Goal: Communication & Community: Answer question/provide support

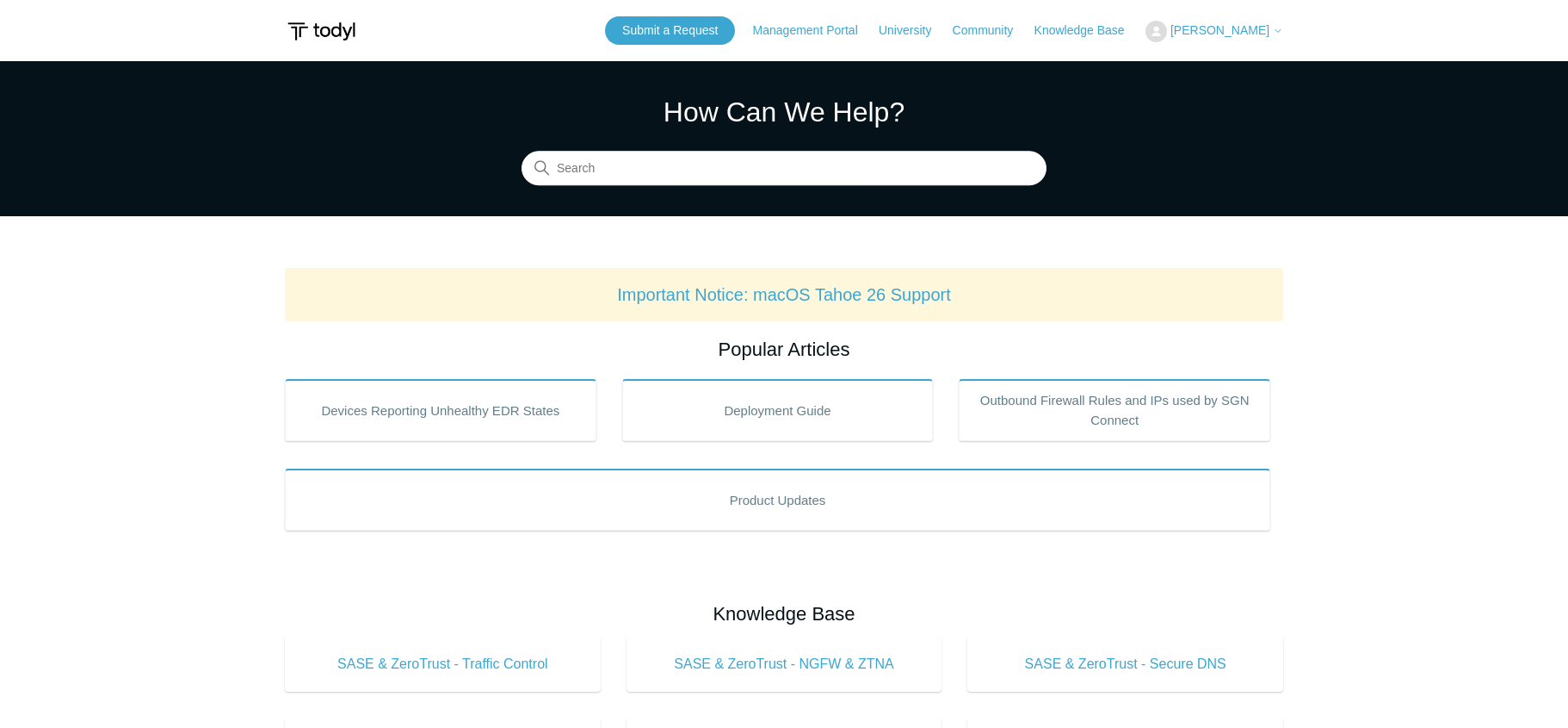
click at [1248, 37] on span "[PERSON_NAME]" at bounding box center [1227, 30] width 113 height 14
click at [1231, 56] on link "My Support Requests" at bounding box center [1230, 67] width 168 height 30
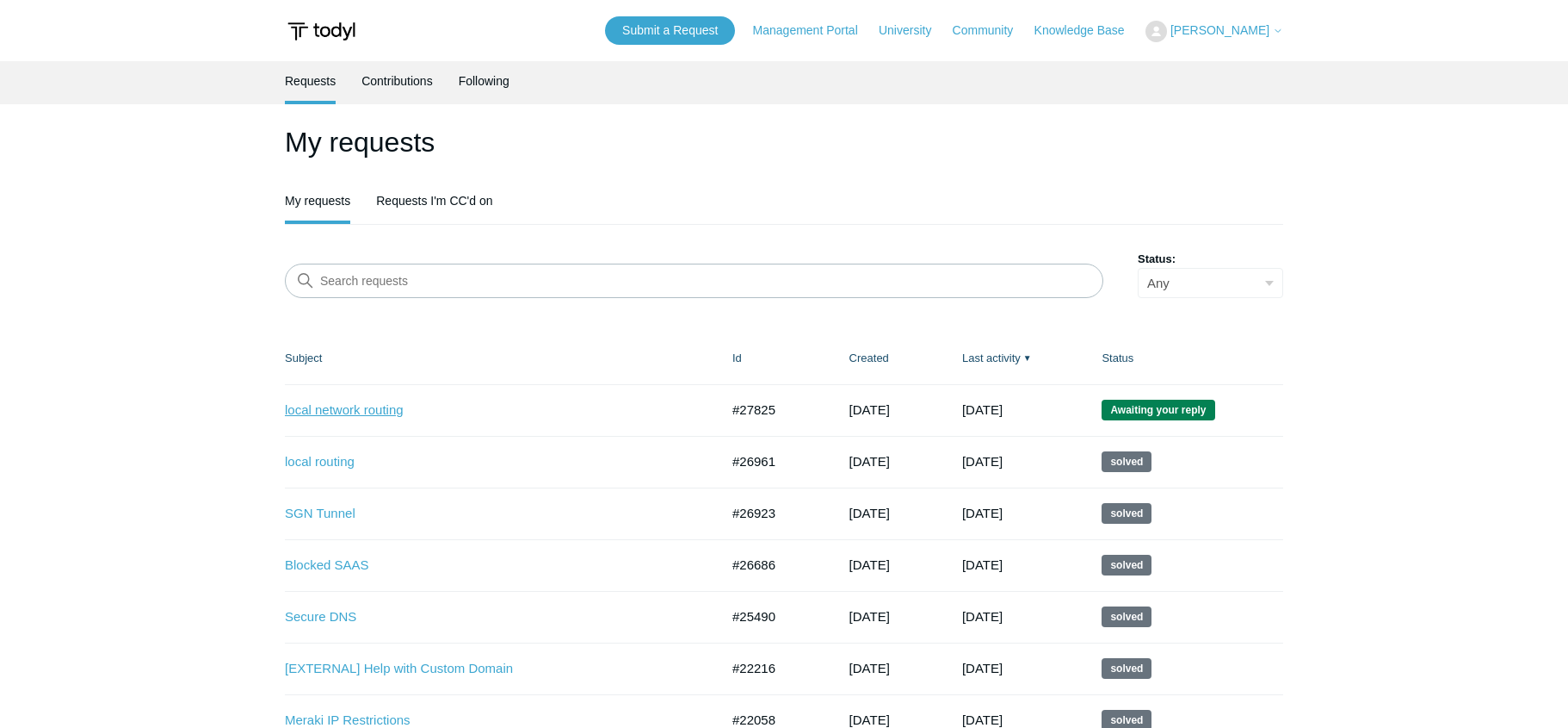
click at [374, 409] on link "local network routing" at bounding box center [489, 410] width 409 height 19
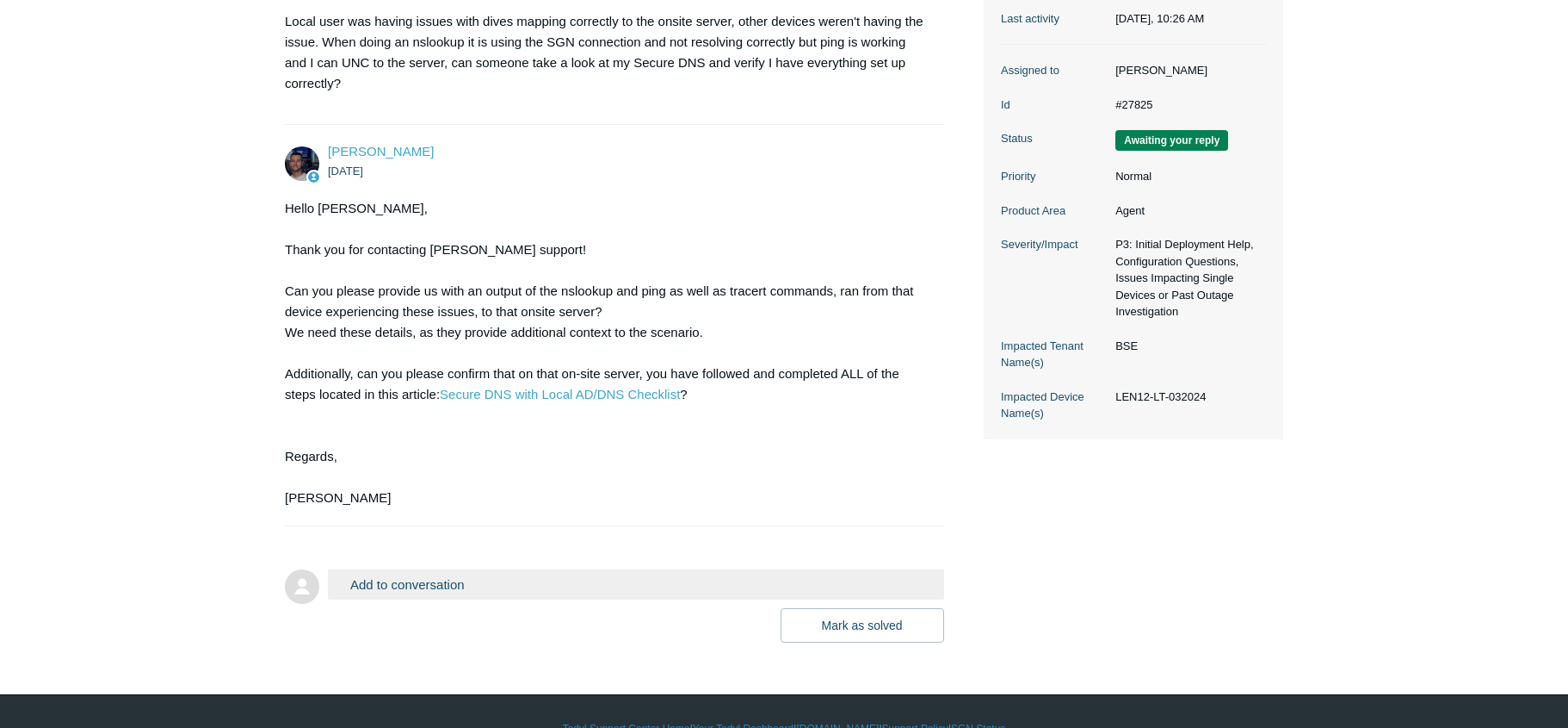
scroll to position [345, 0]
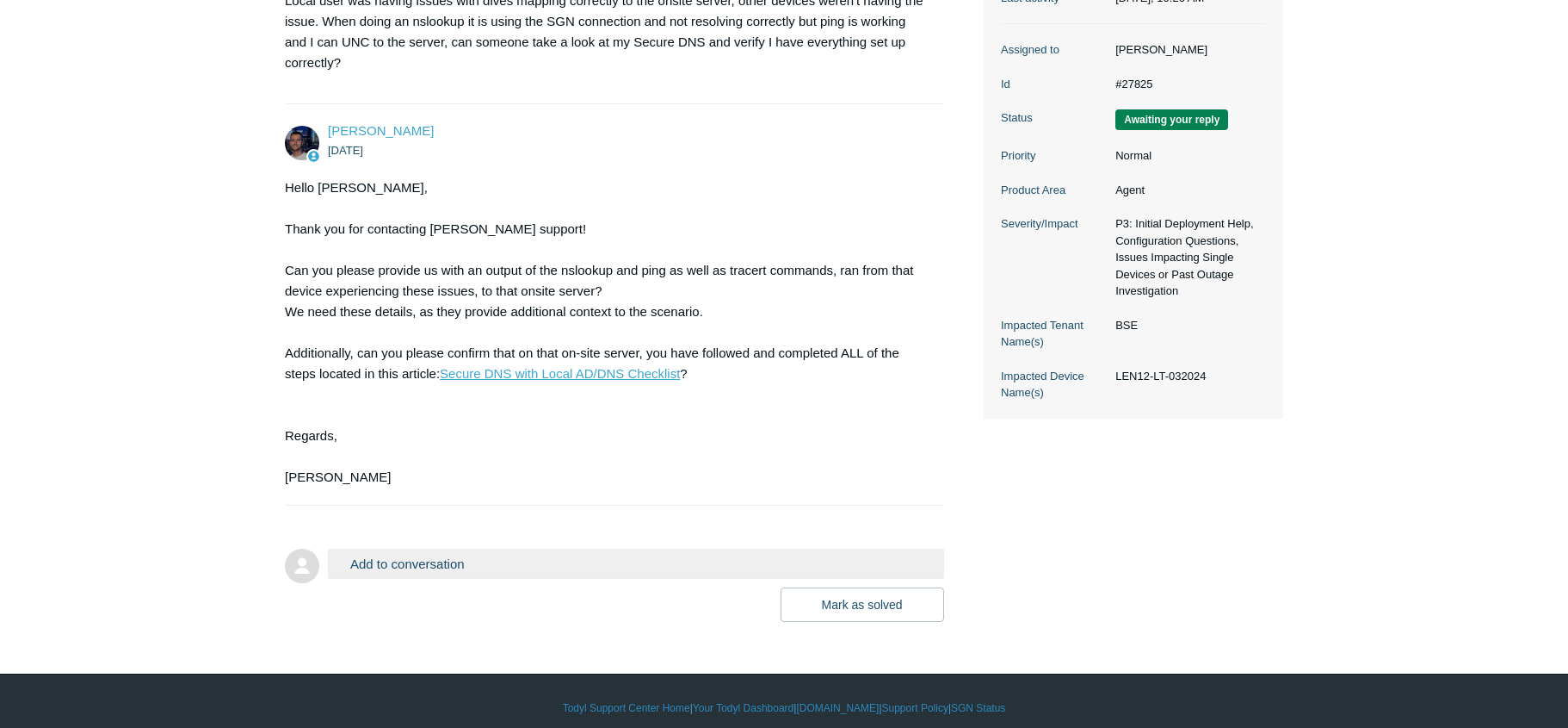
click at [542, 371] on link "Secure DNS with Local AD/DNS Checklist" at bounding box center [559, 373] width 240 height 15
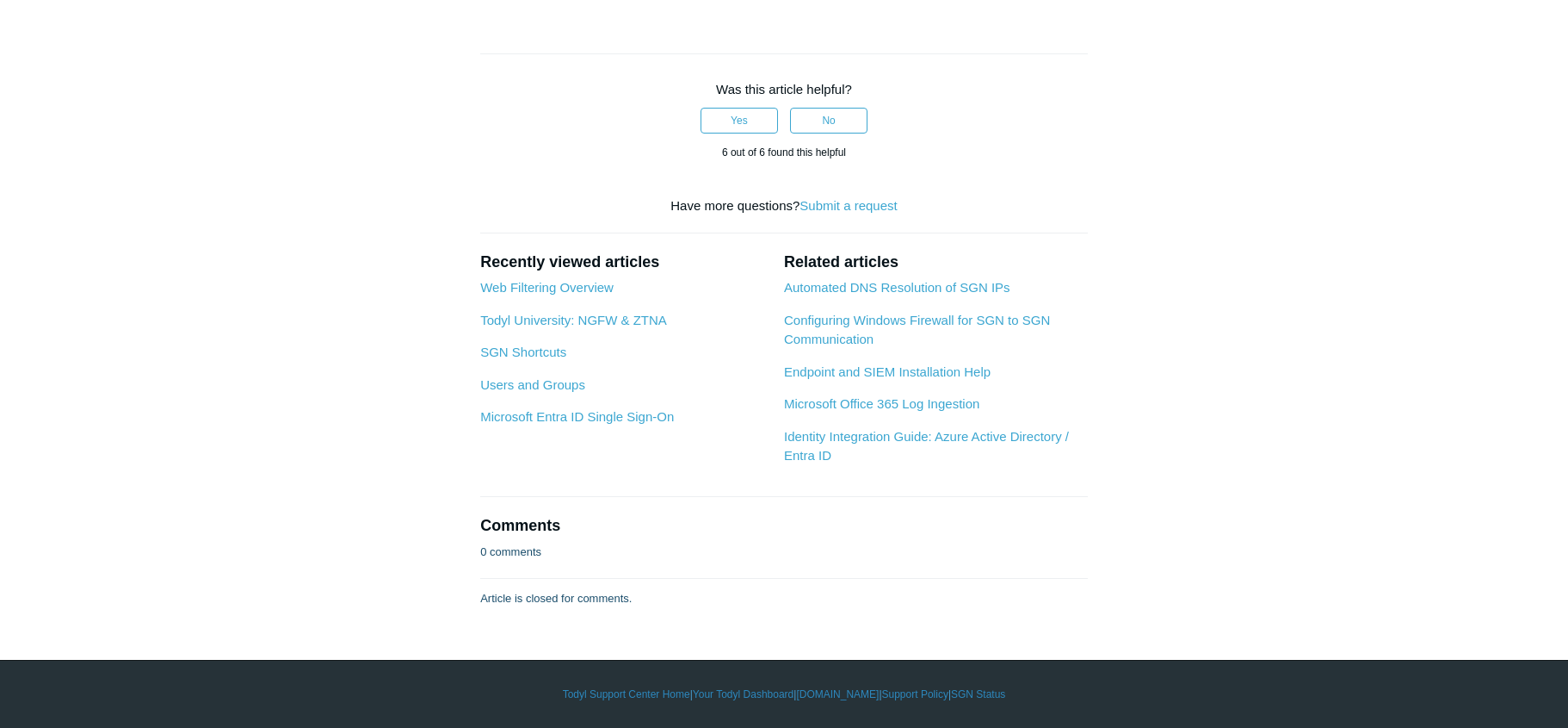
scroll to position [2239, 0]
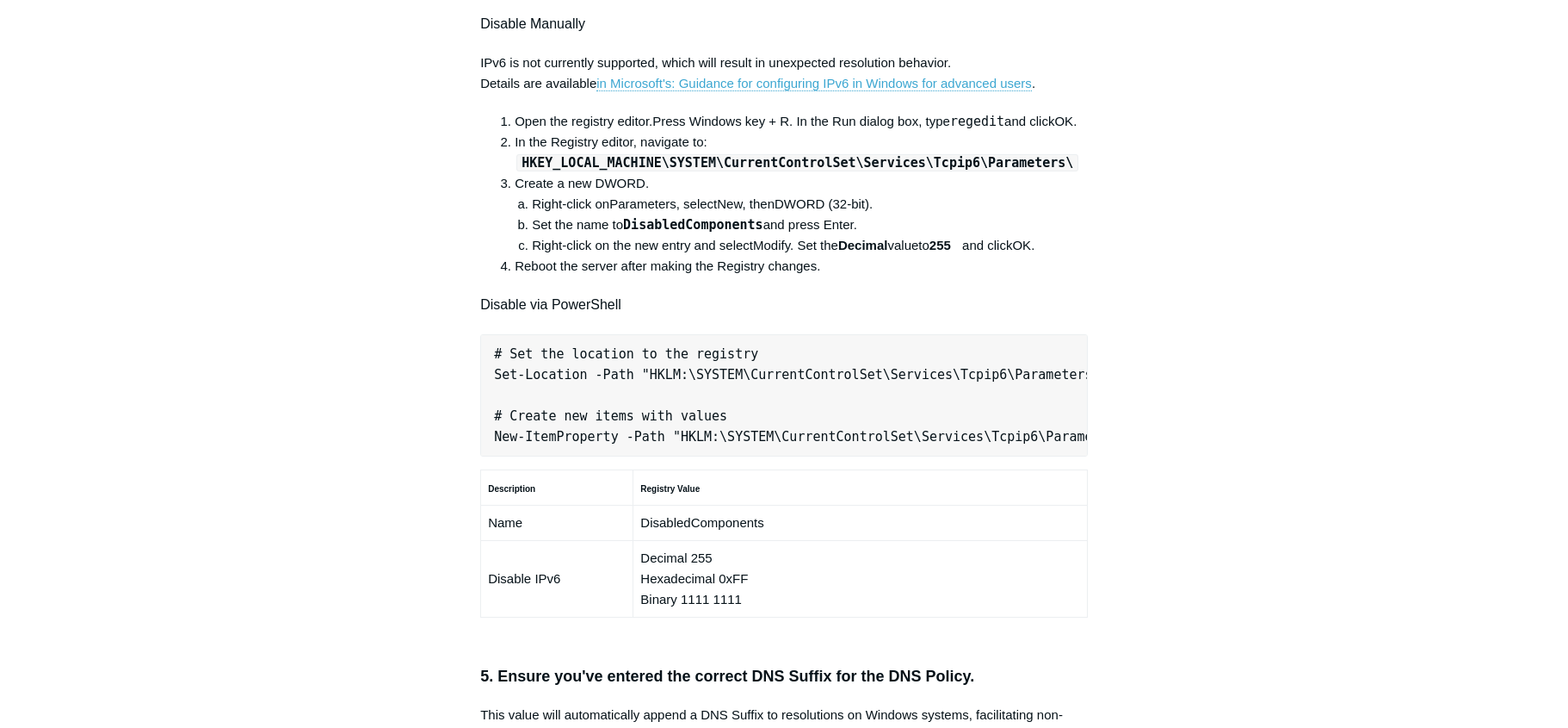
scroll to position [0, 541]
drag, startPoint x: 1123, startPoint y: 356, endPoint x: 1141, endPoint y: 379, distance: 29.2
click at [1123, 357] on div "Articles in this section Secure DNS - Single-Label Domains Using 3rd Party DNS …" at bounding box center [784, 495] width 998 height 2403
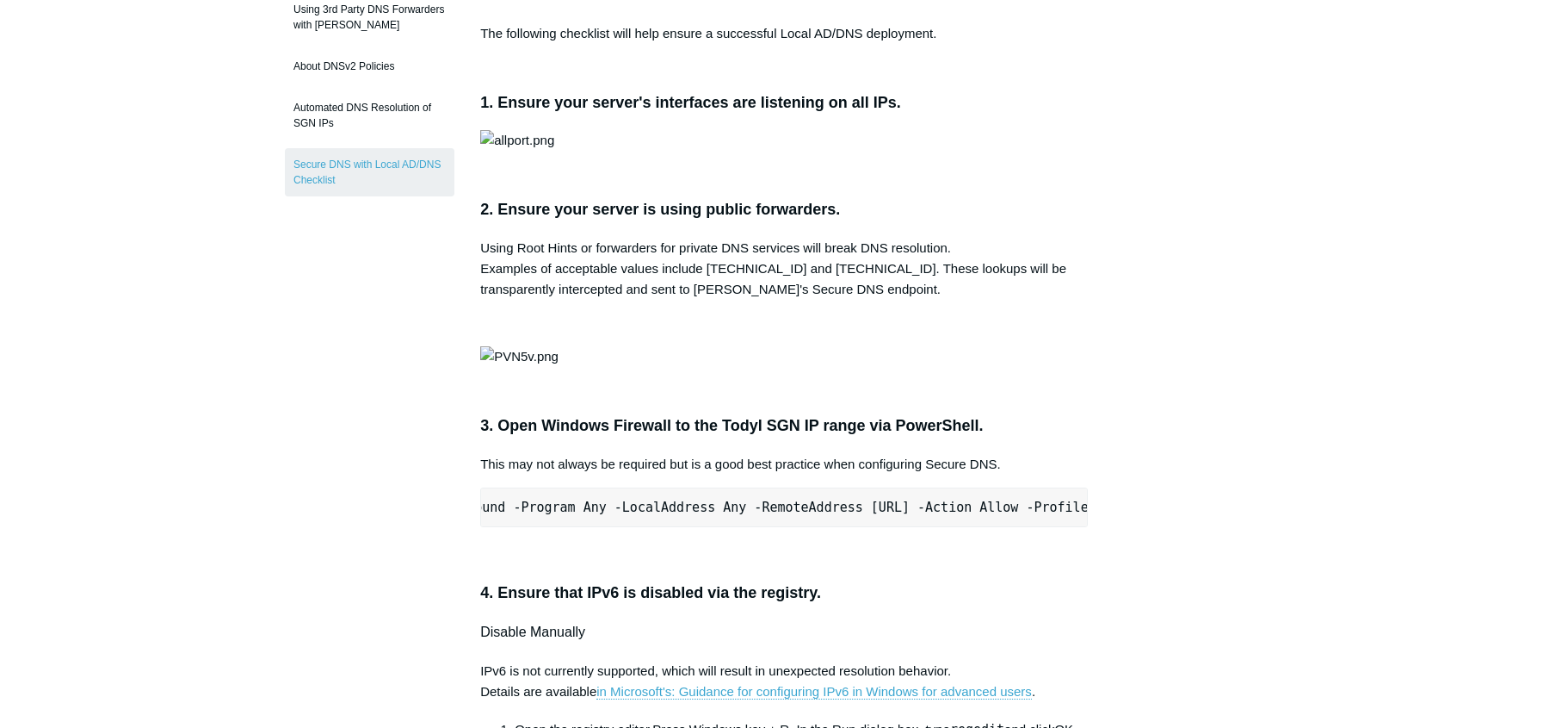
scroll to position [229, 0]
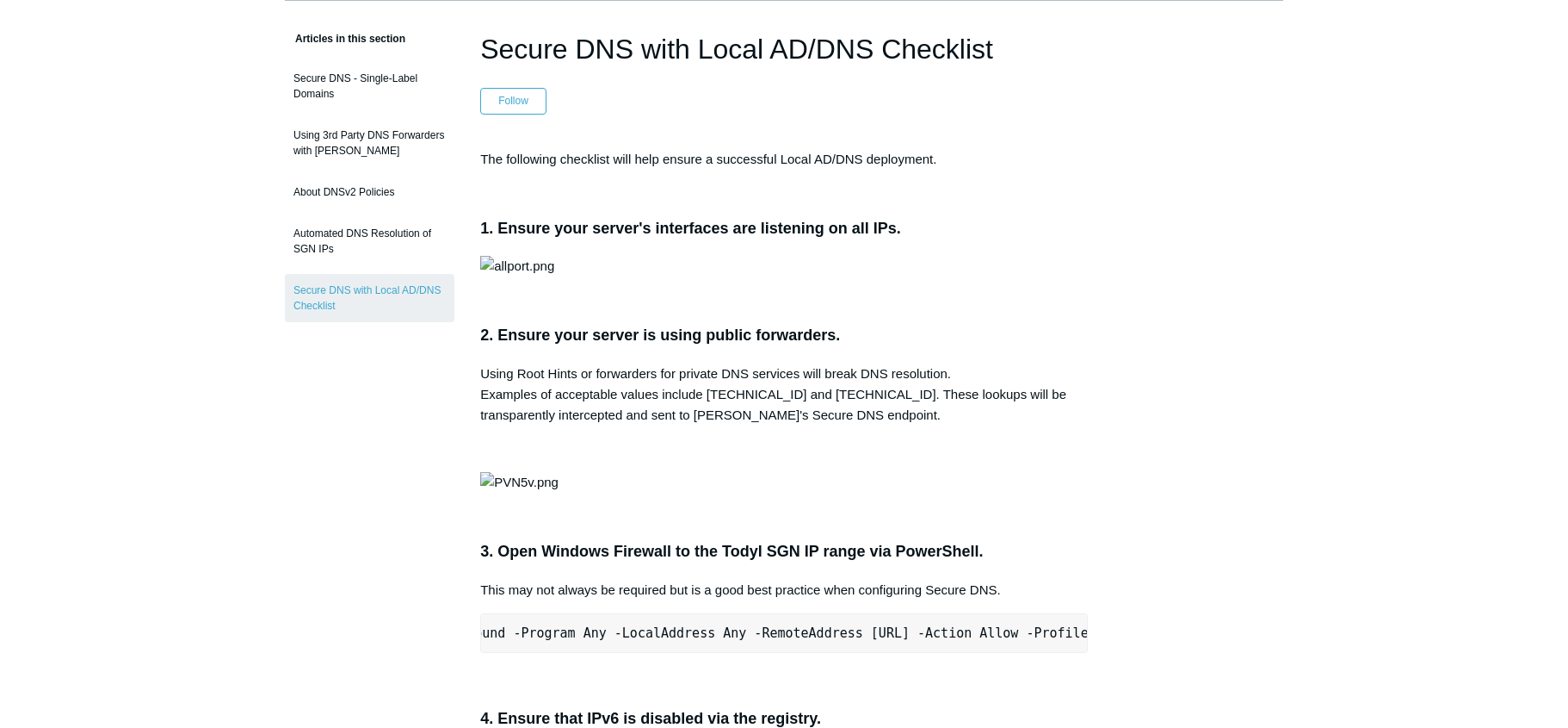
scroll to position [0, 0]
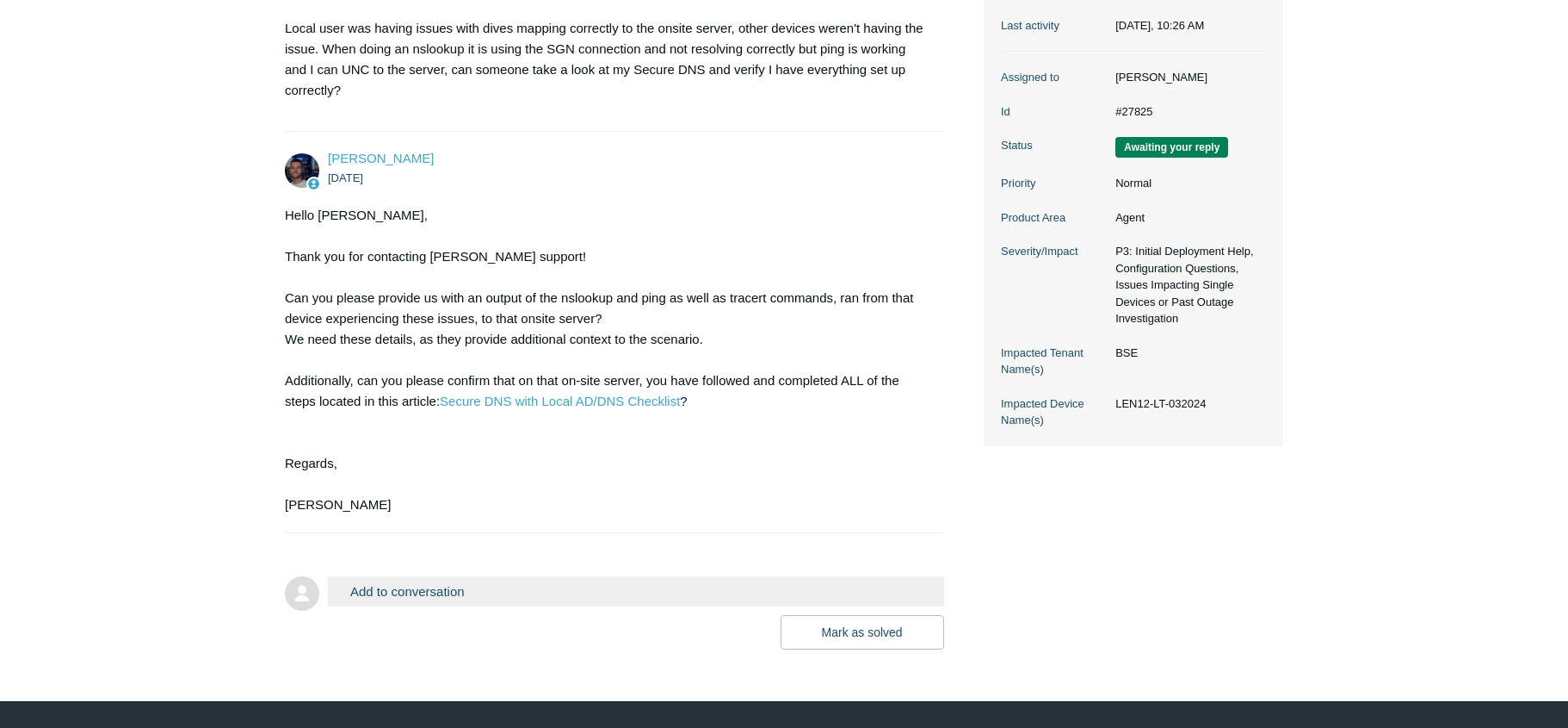
scroll to position [345, 0]
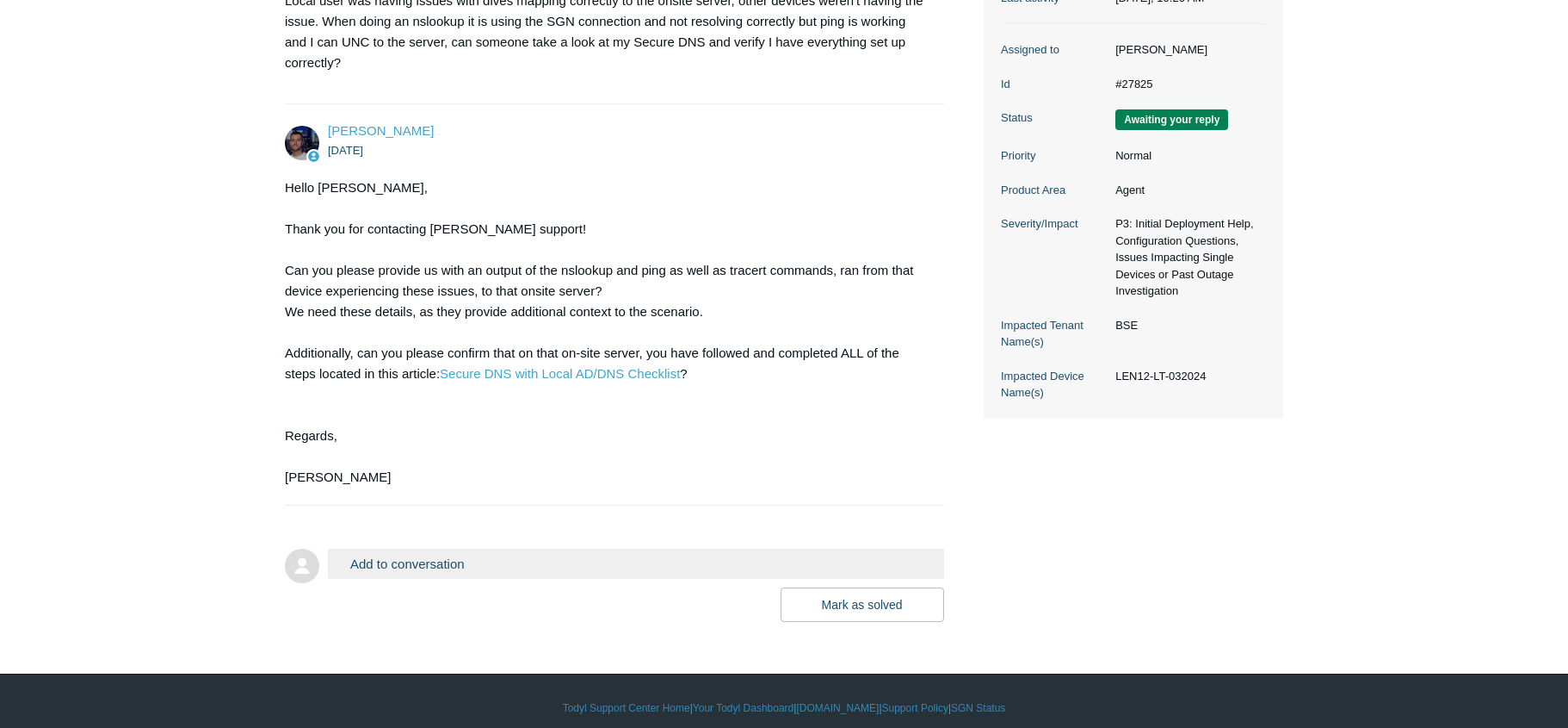
click at [404, 565] on button "Add to conversation" at bounding box center [636, 564] width 617 height 30
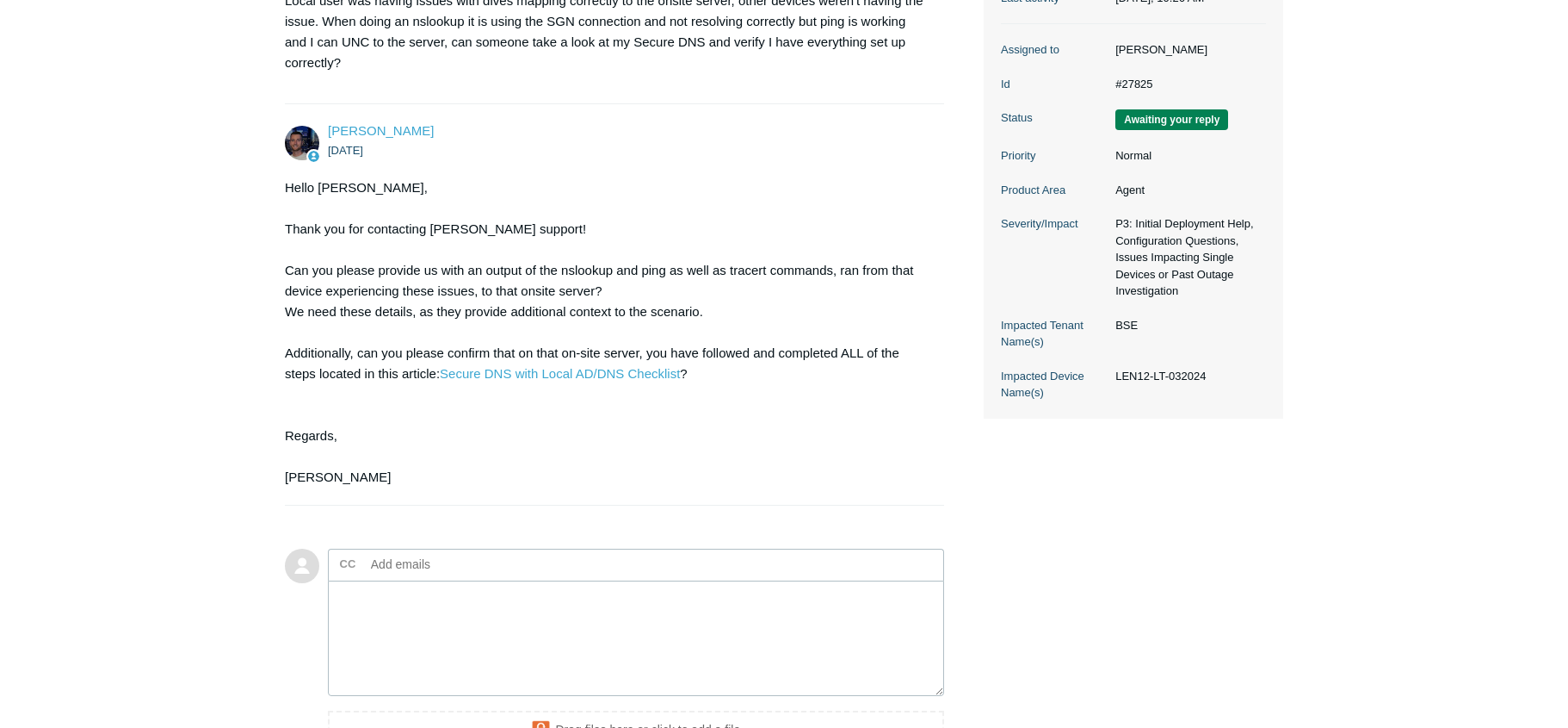
click at [387, 568] on input "text" at bounding box center [456, 564] width 185 height 26
click at [477, 491] on li "[PERSON_NAME] [DATE] Hello [PERSON_NAME], Thank you for contacting [PERSON_NAME…" at bounding box center [615, 305] width 659 height 401
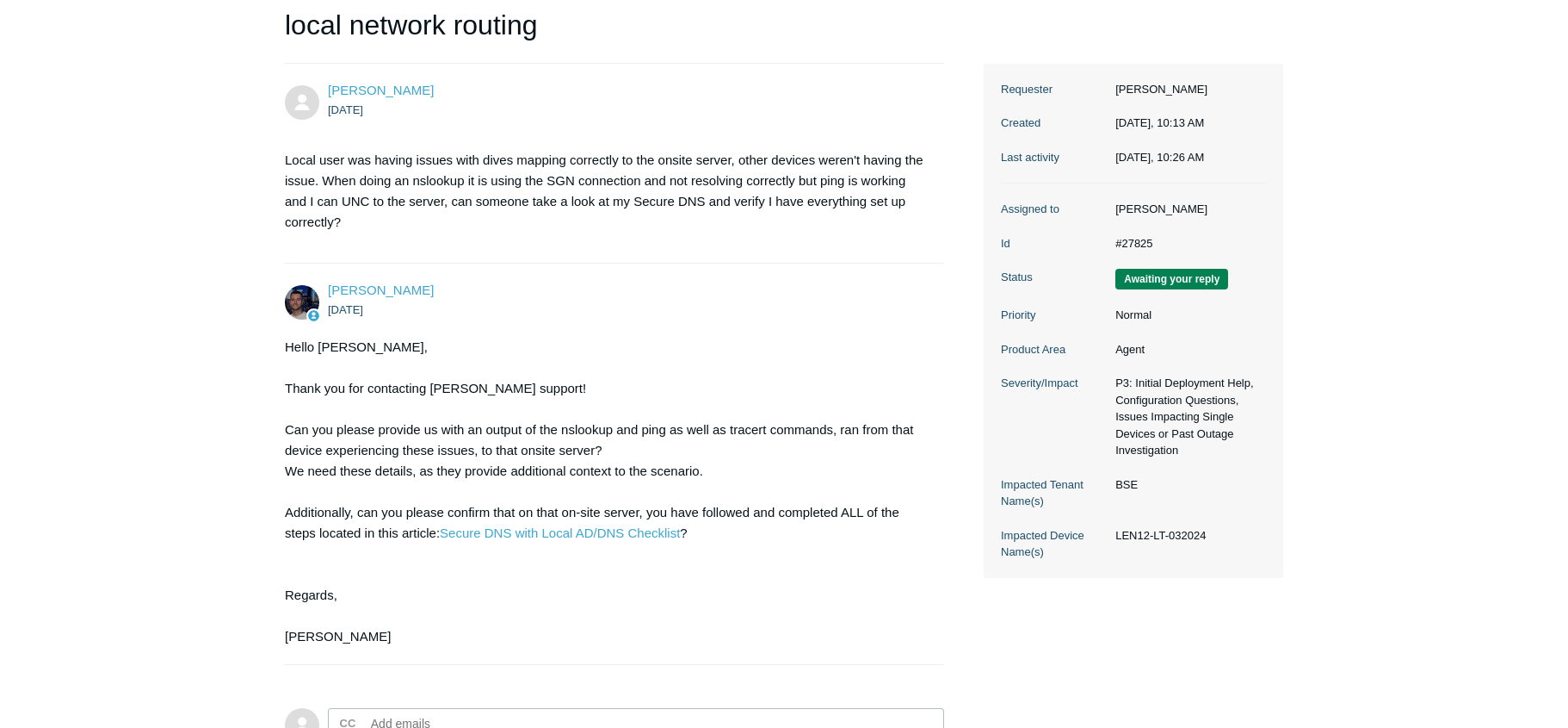
scroll to position [0, 0]
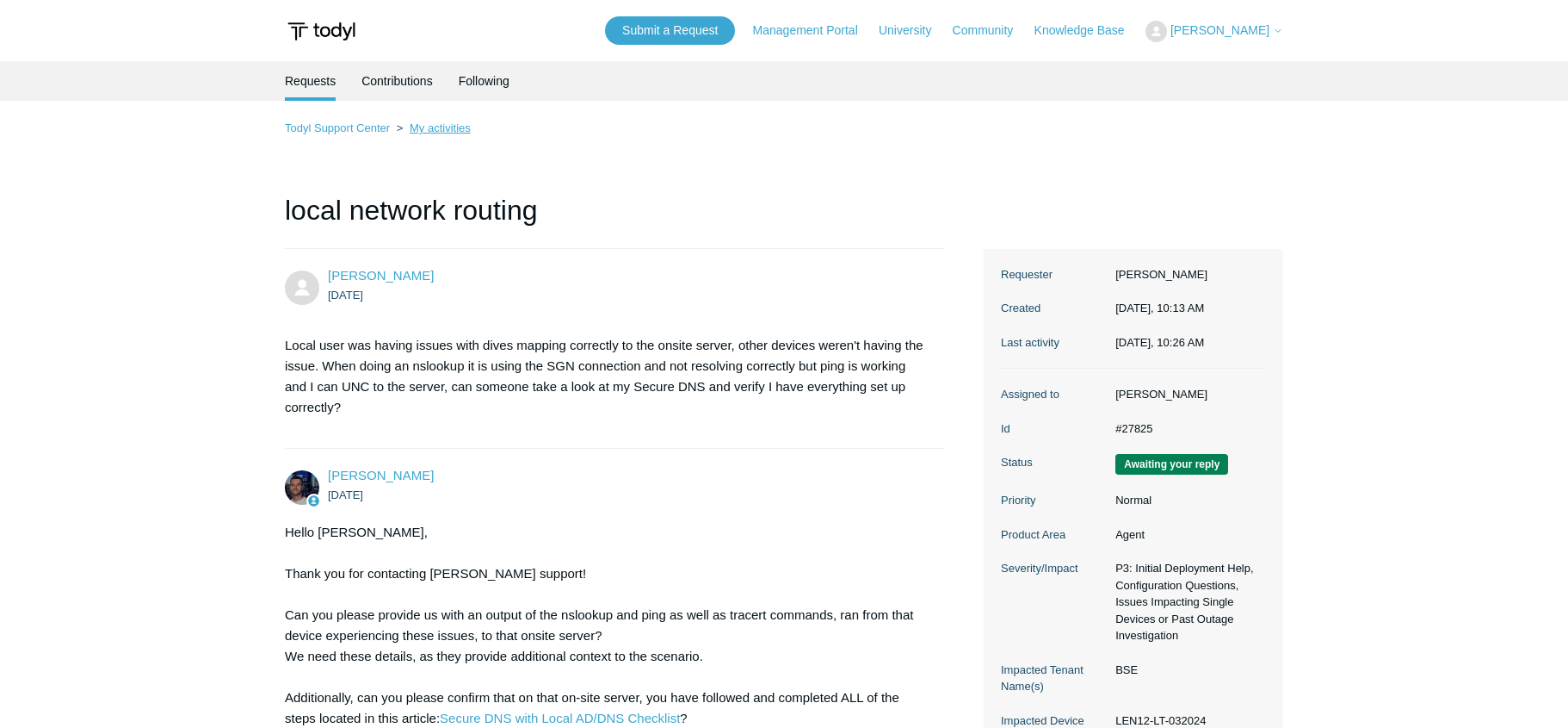
click at [445, 123] on link "My activities" at bounding box center [440, 127] width 61 height 13
click at [445, 127] on link "My activities" at bounding box center [440, 127] width 61 height 13
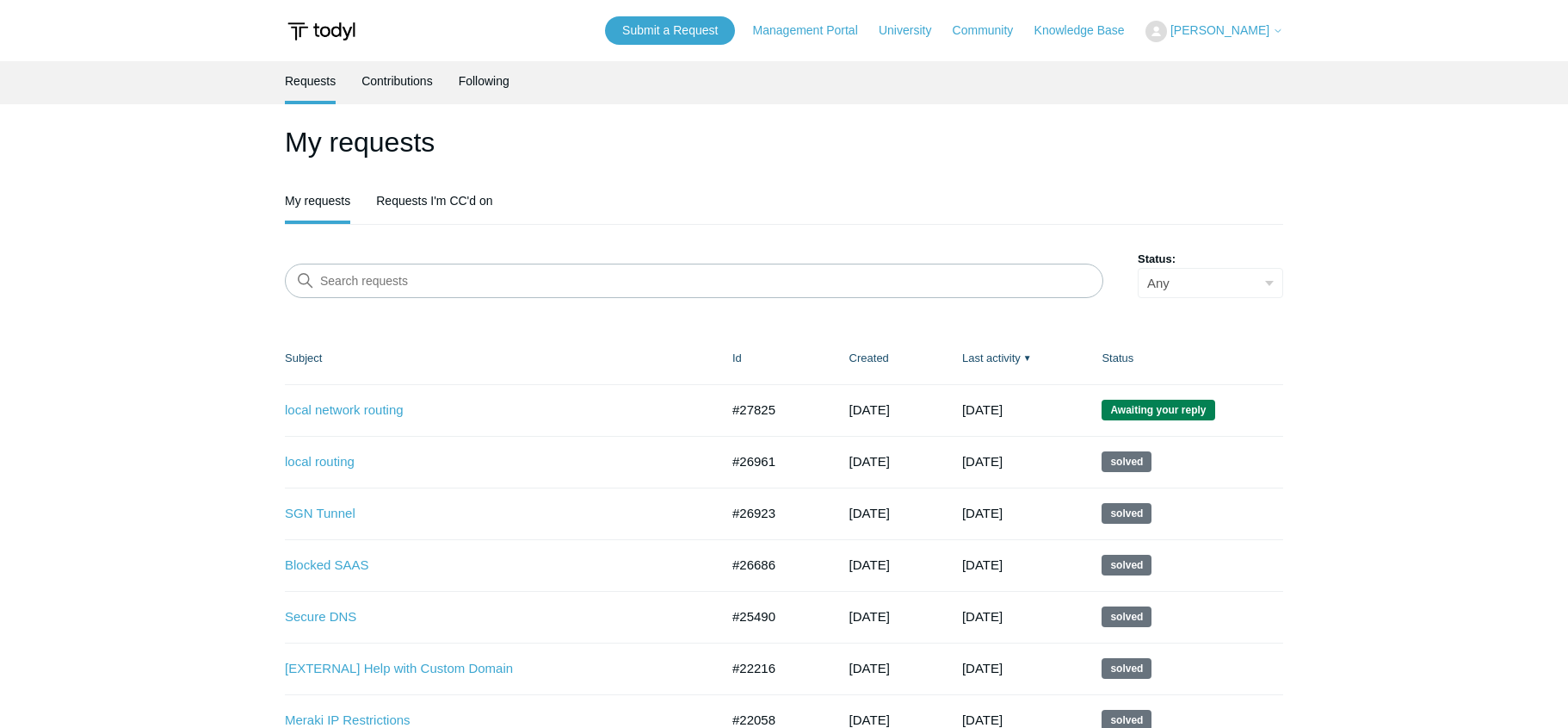
click at [1178, 408] on span "Awaiting your reply" at bounding box center [1158, 410] width 113 height 20
click at [1183, 403] on span "Awaiting your reply" at bounding box center [1158, 410] width 113 height 20
click at [1158, 415] on span "Awaiting your reply" at bounding box center [1158, 410] width 113 height 20
click at [362, 416] on link "local network routing" at bounding box center [489, 410] width 409 height 19
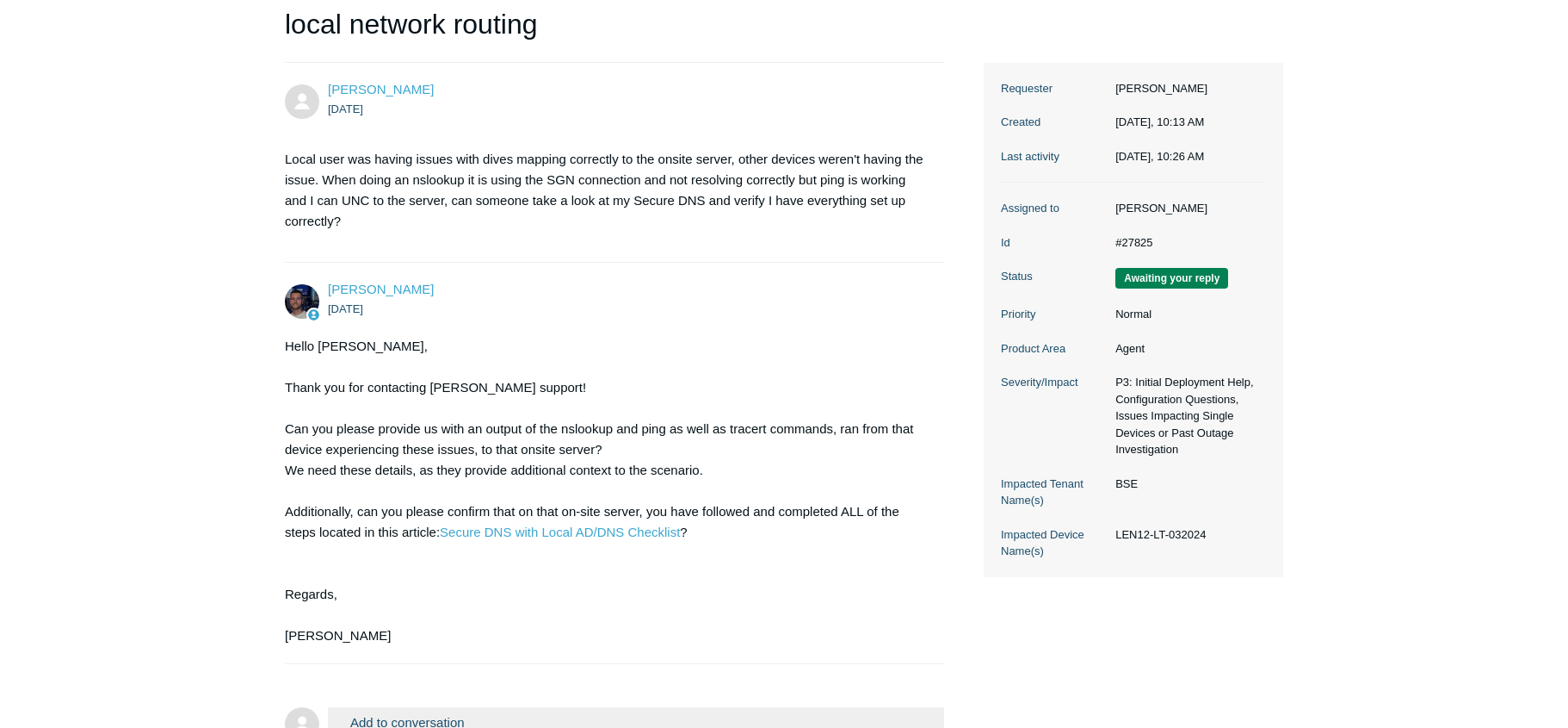
scroll to position [355, 0]
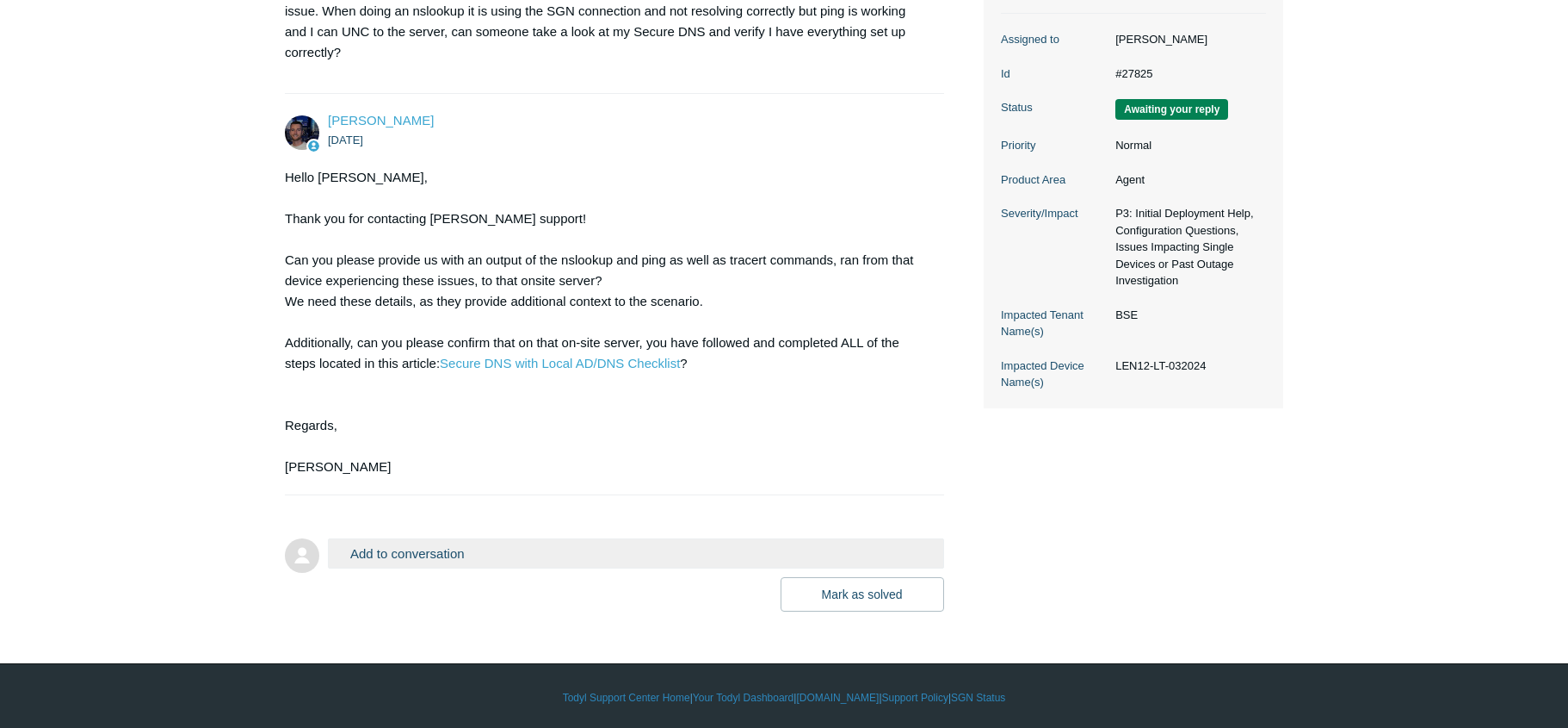
click at [407, 542] on button "Add to conversation" at bounding box center [636, 553] width 617 height 30
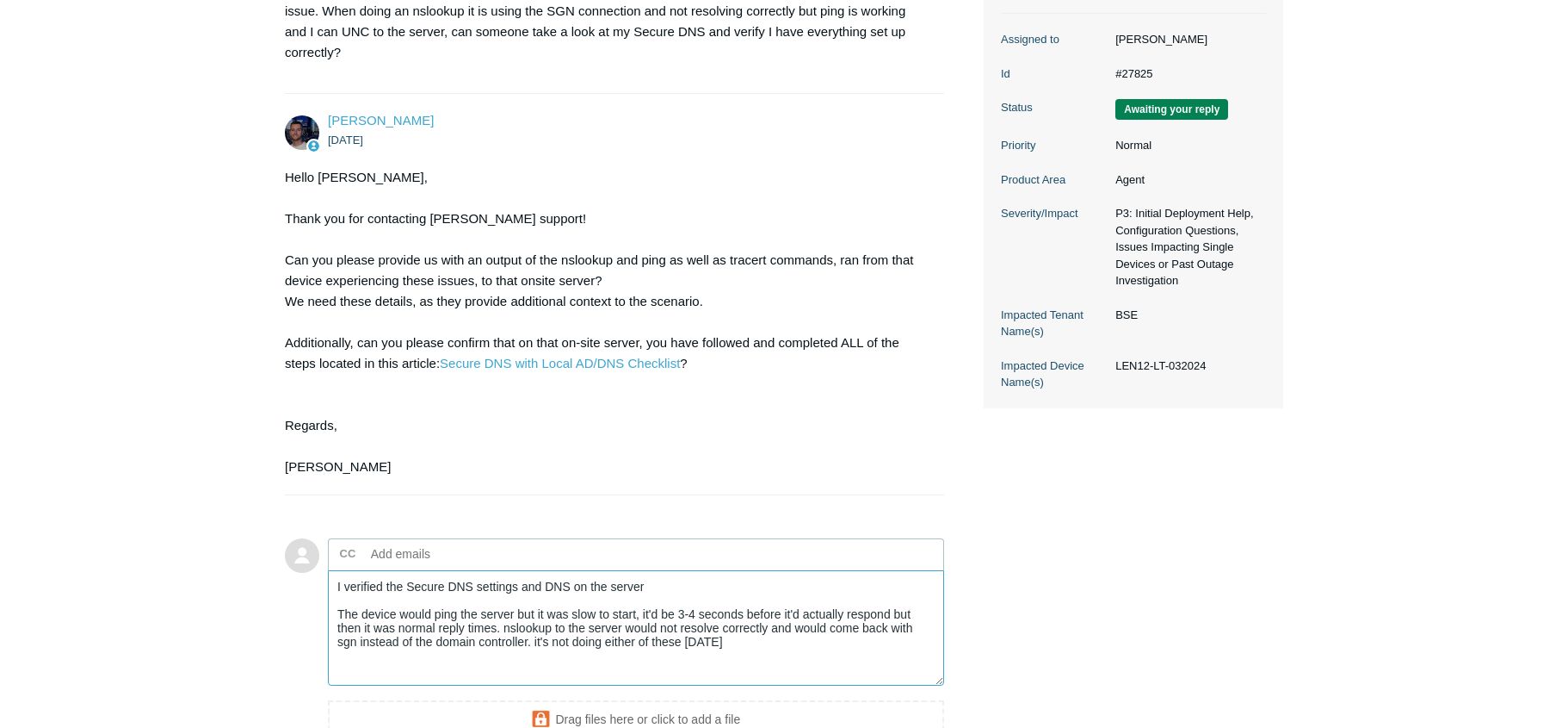
click at [534, 644] on textarea "I verified the Secure DNS settings and DNS on the server The device would ping …" at bounding box center [636, 628] width 617 height 116
click at [755, 639] on textarea "I verified the Secure DNS settings and DNS on the server The device would ping …" at bounding box center [636, 628] width 617 height 116
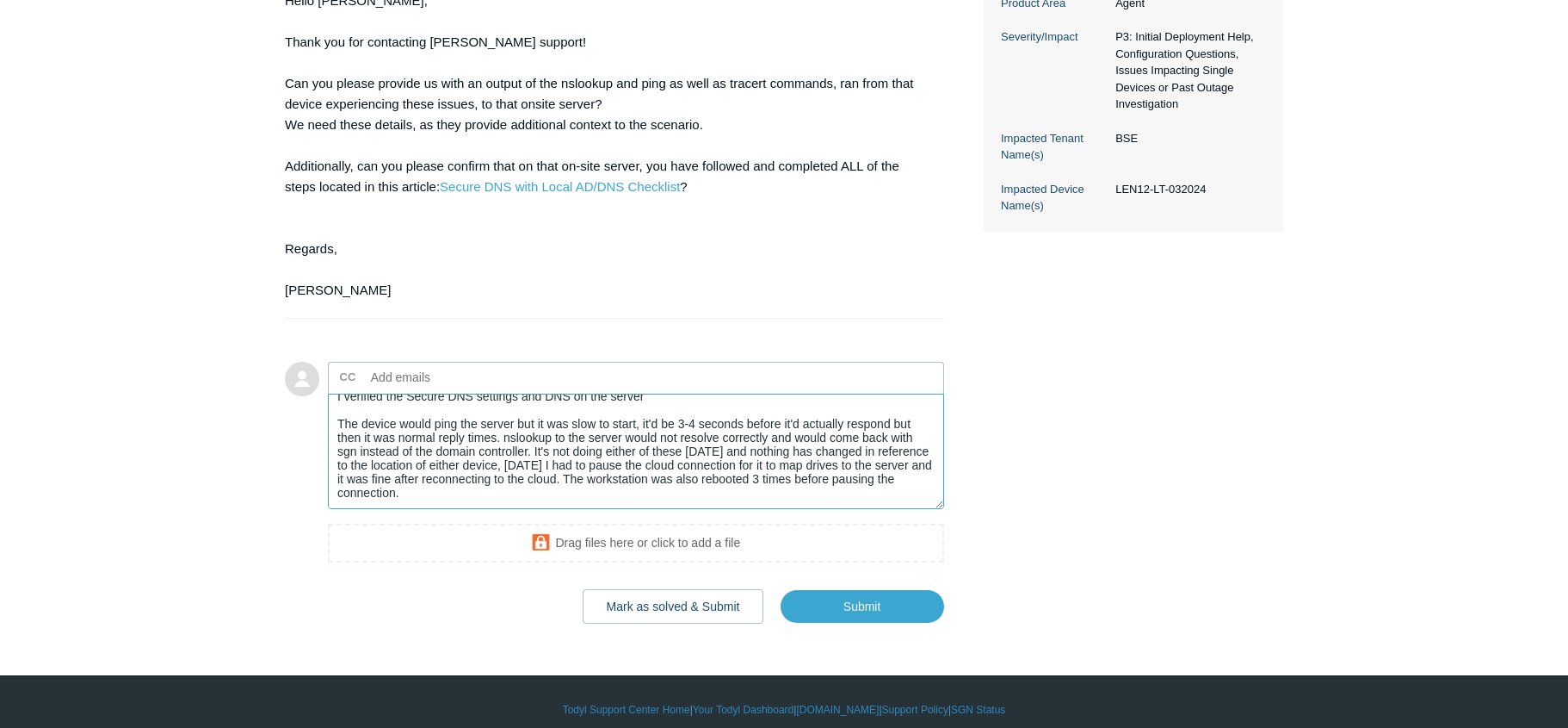
scroll to position [544, 0]
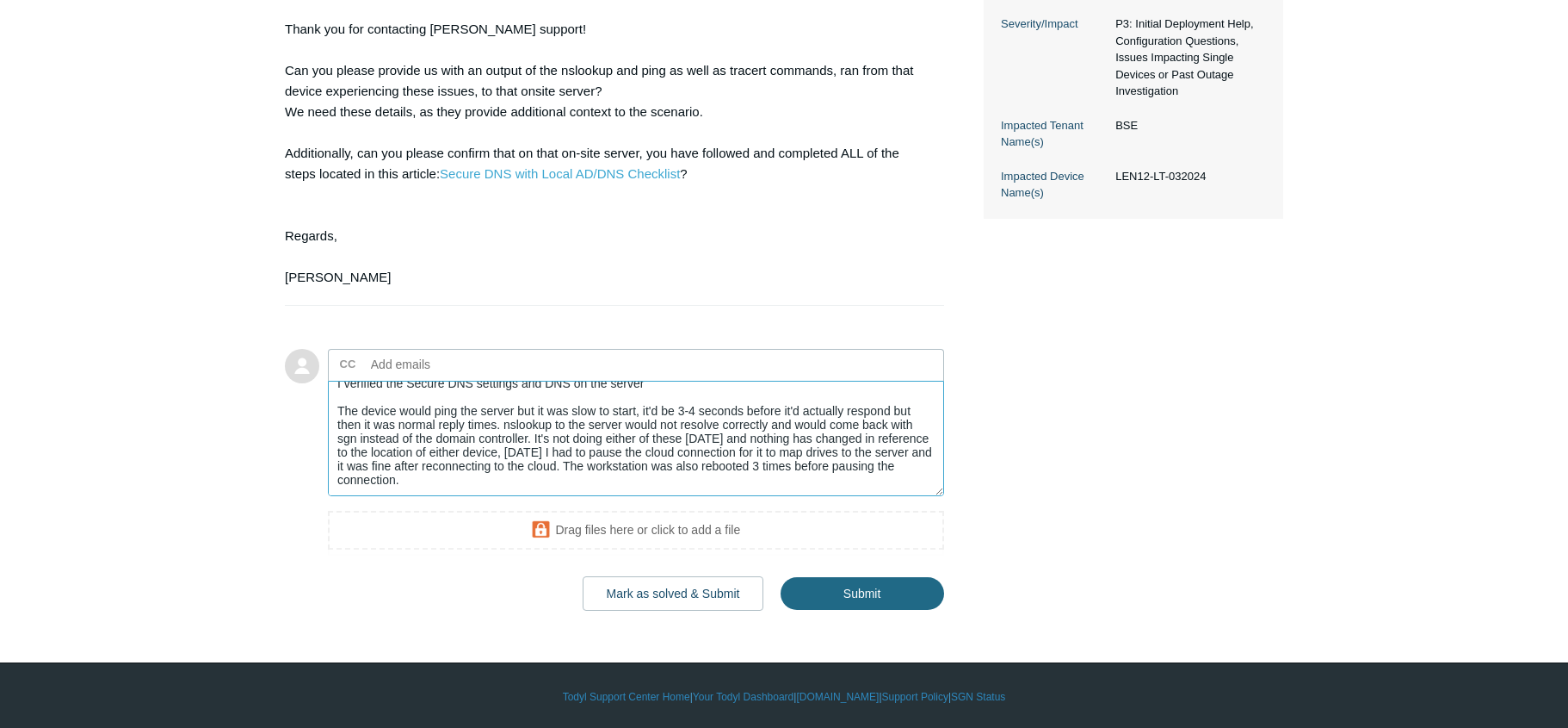
type textarea "I verified the Secure DNS settings and DNS on the server The device would ping …"
drag, startPoint x: 864, startPoint y: 595, endPoint x: 930, endPoint y: 595, distance: 66.0
click at [864, 595] on input "Submit" at bounding box center [863, 594] width 163 height 34
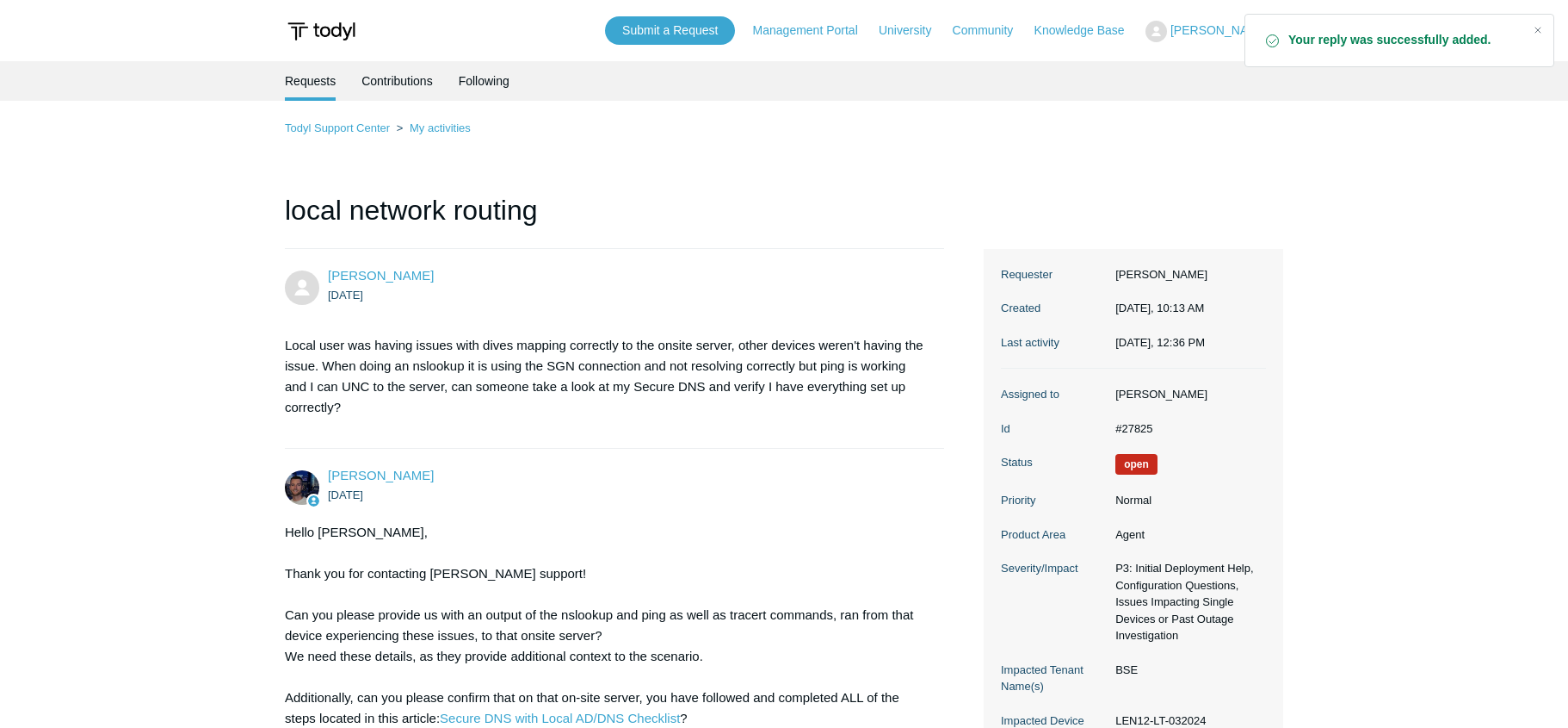
scroll to position [56, 0]
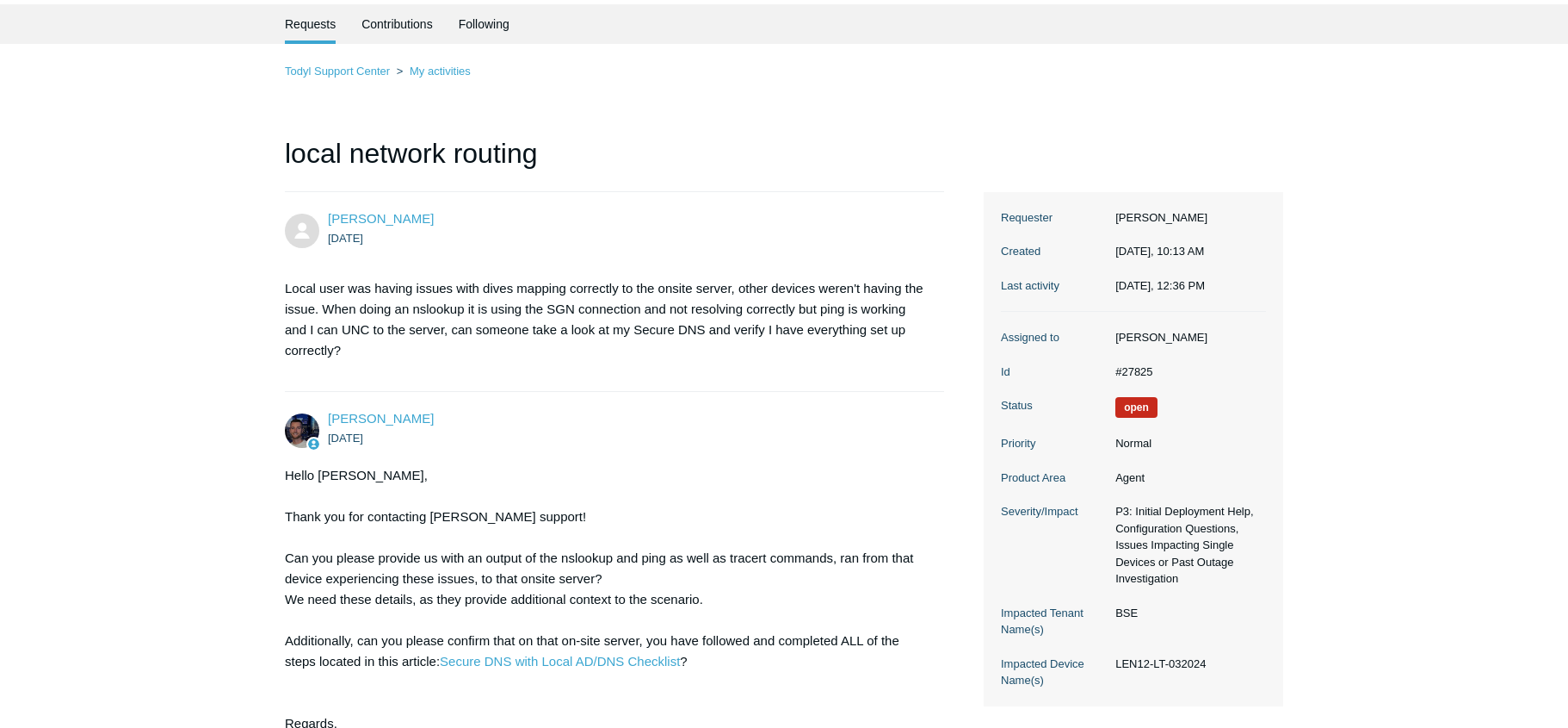
click at [107, 293] on main "Requests Contributions Following Todyl Support Center My activities local netwo…" at bounding box center [784, 594] width 1568 height 1180
